Goal: Use online tool/utility: Utilize a website feature to perform a specific function

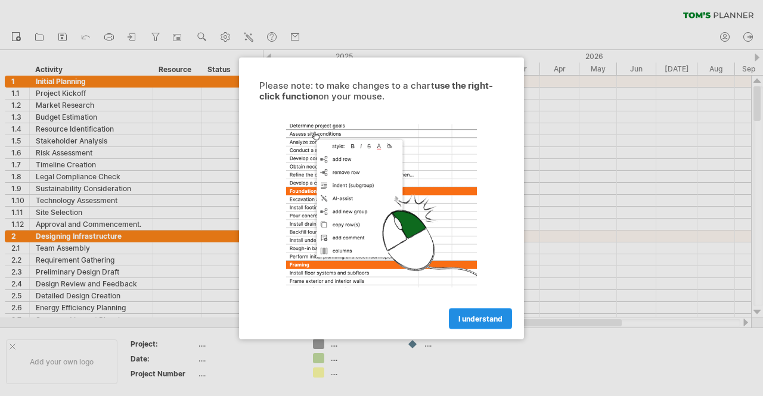
click at [463, 317] on span "I understand" at bounding box center [480, 318] width 44 height 9
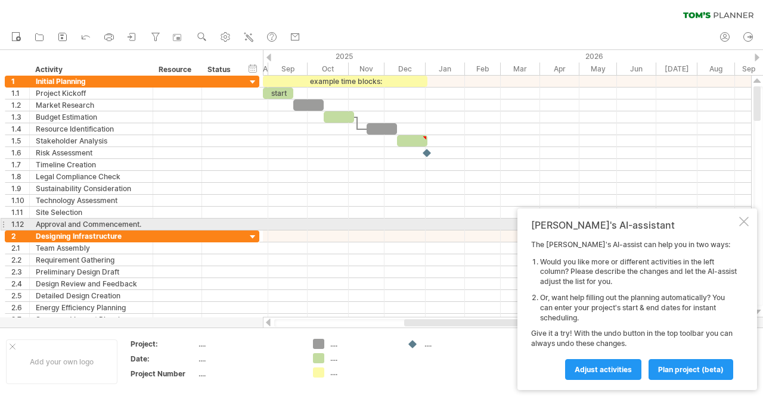
click at [746, 224] on div at bounding box center [744, 222] width 10 height 10
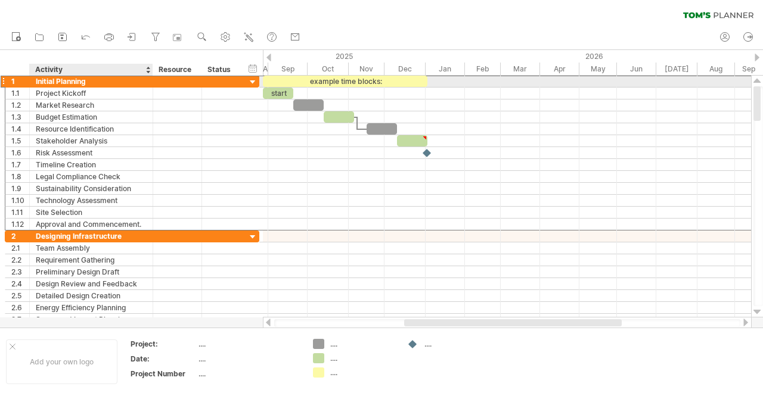
click at [103, 81] on div "Initial Planning" at bounding box center [91, 81] width 111 height 11
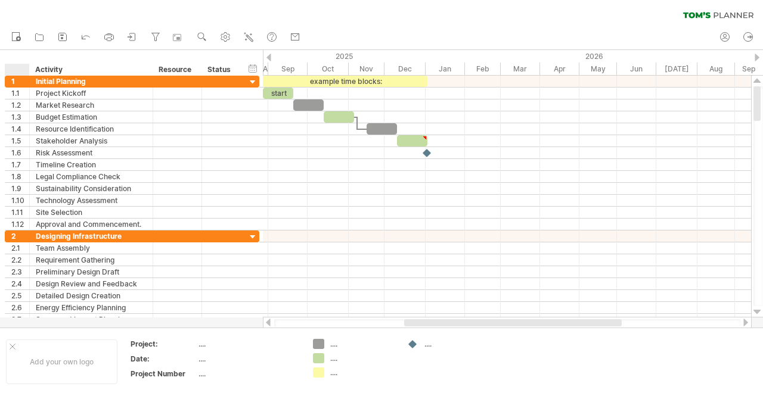
click at [13, 62] on div "hide start/end/duration show start/end/duration ******** Activity ******** Reso…" at bounding box center [131, 63] width 263 height 26
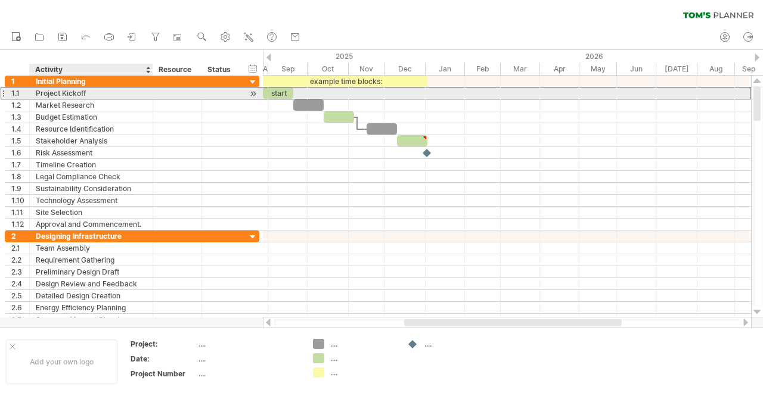
click at [42, 92] on div "Project Kickoff" at bounding box center [91, 93] width 111 height 11
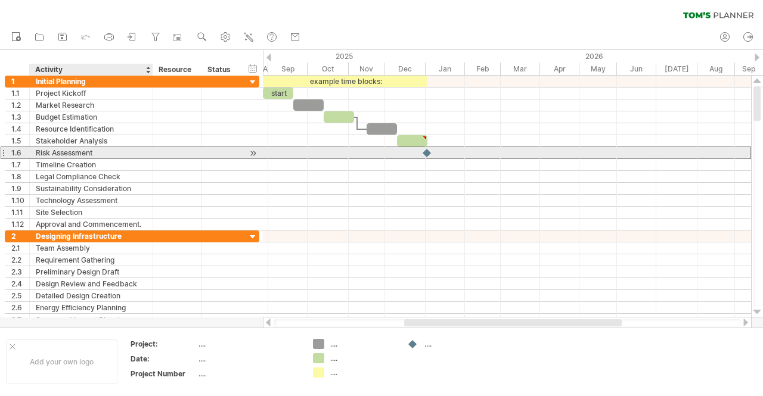
click at [55, 152] on div "Risk Assessment" at bounding box center [91, 152] width 111 height 11
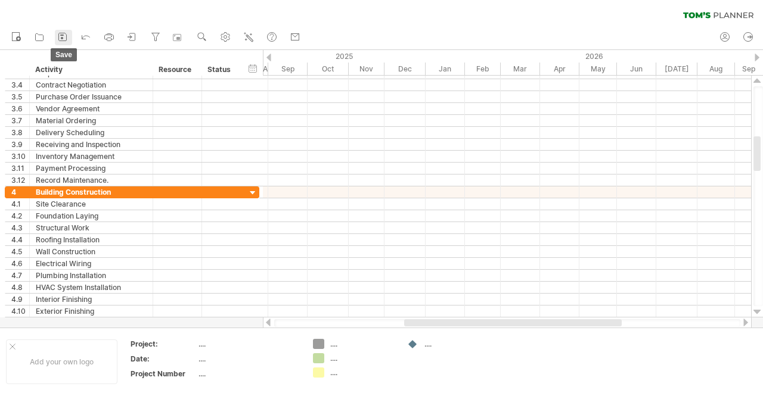
click at [69, 34] on icon at bounding box center [63, 37] width 12 height 12
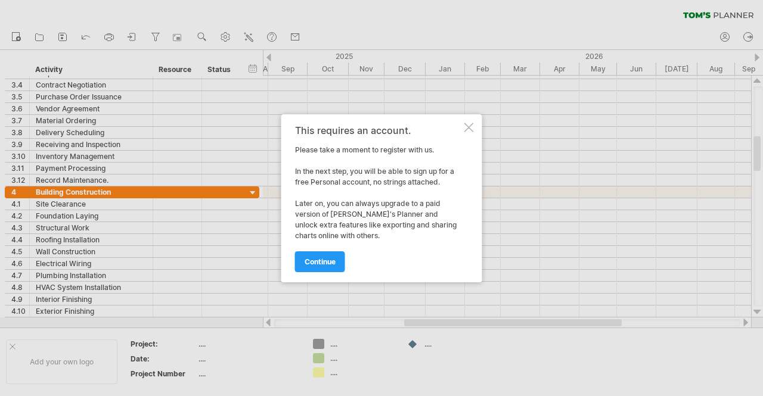
click at [464, 127] on div at bounding box center [469, 128] width 10 height 10
